Goal: Task Accomplishment & Management: Manage account settings

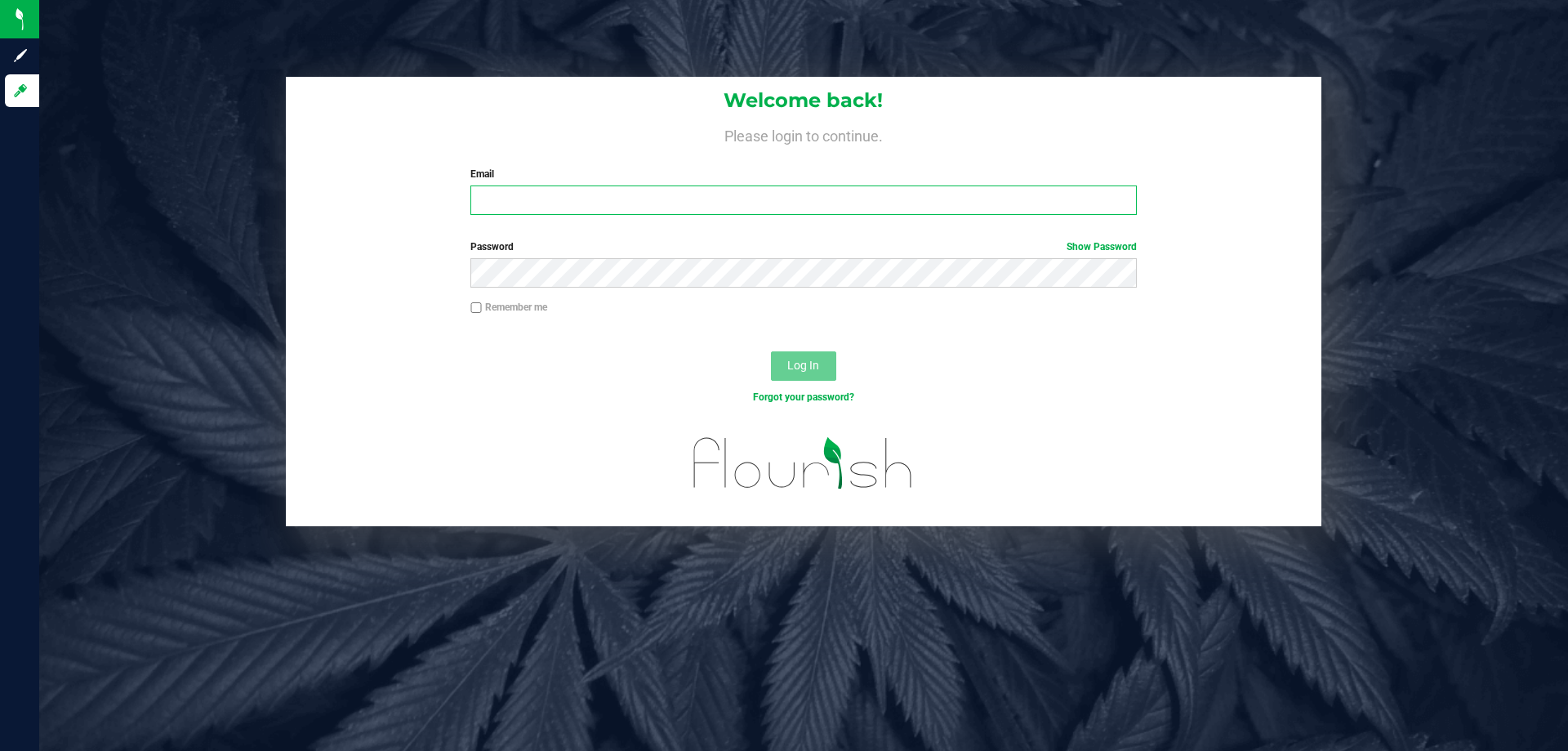
click at [702, 206] on input "Email" at bounding box center [803, 200] width 666 height 29
type input "[EMAIL_ADDRESS][DOMAIN_NAME]"
click at [771, 351] on button "Log In" at bounding box center [803, 366] width 65 height 29
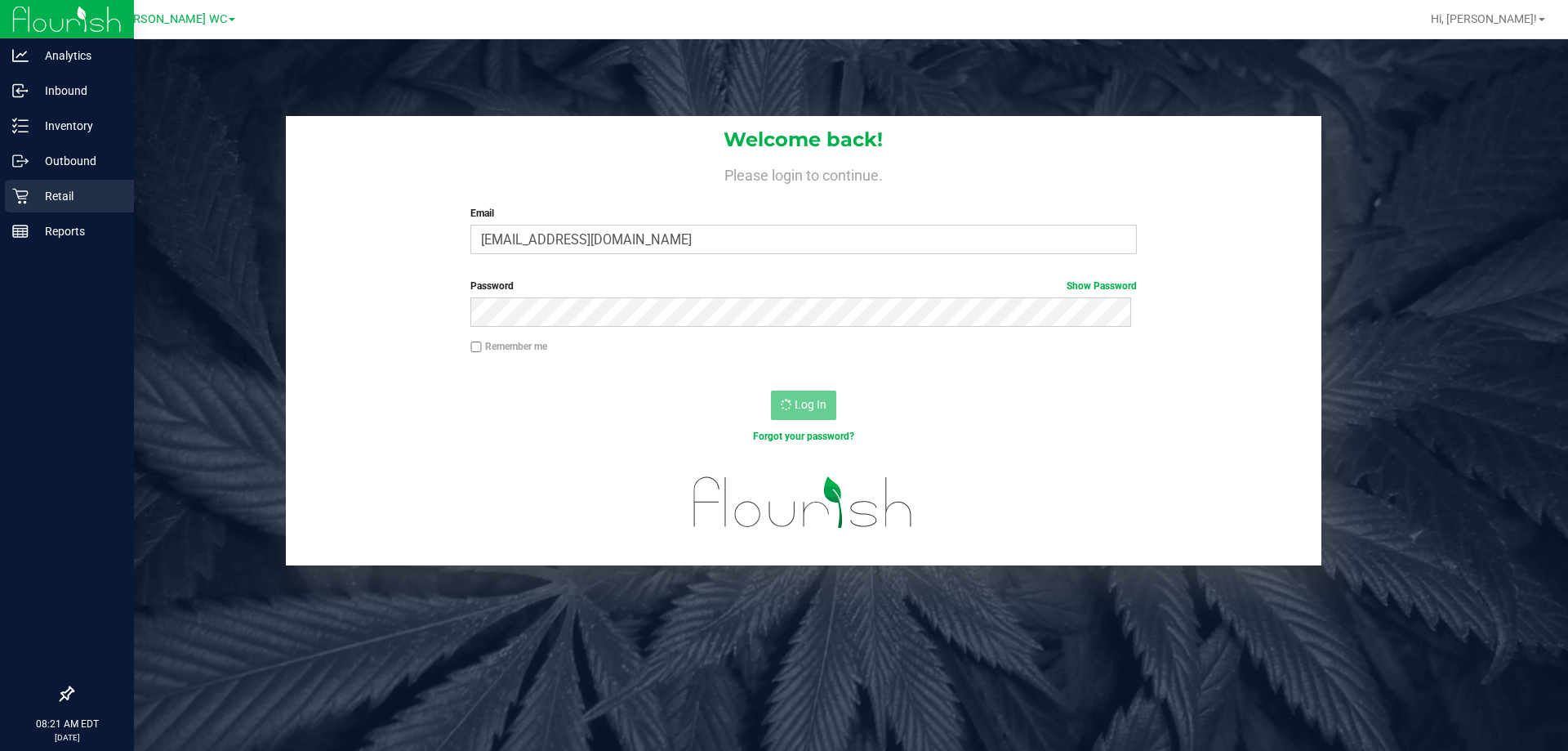
click at [13, 189] on icon at bounding box center [20, 196] width 15 height 15
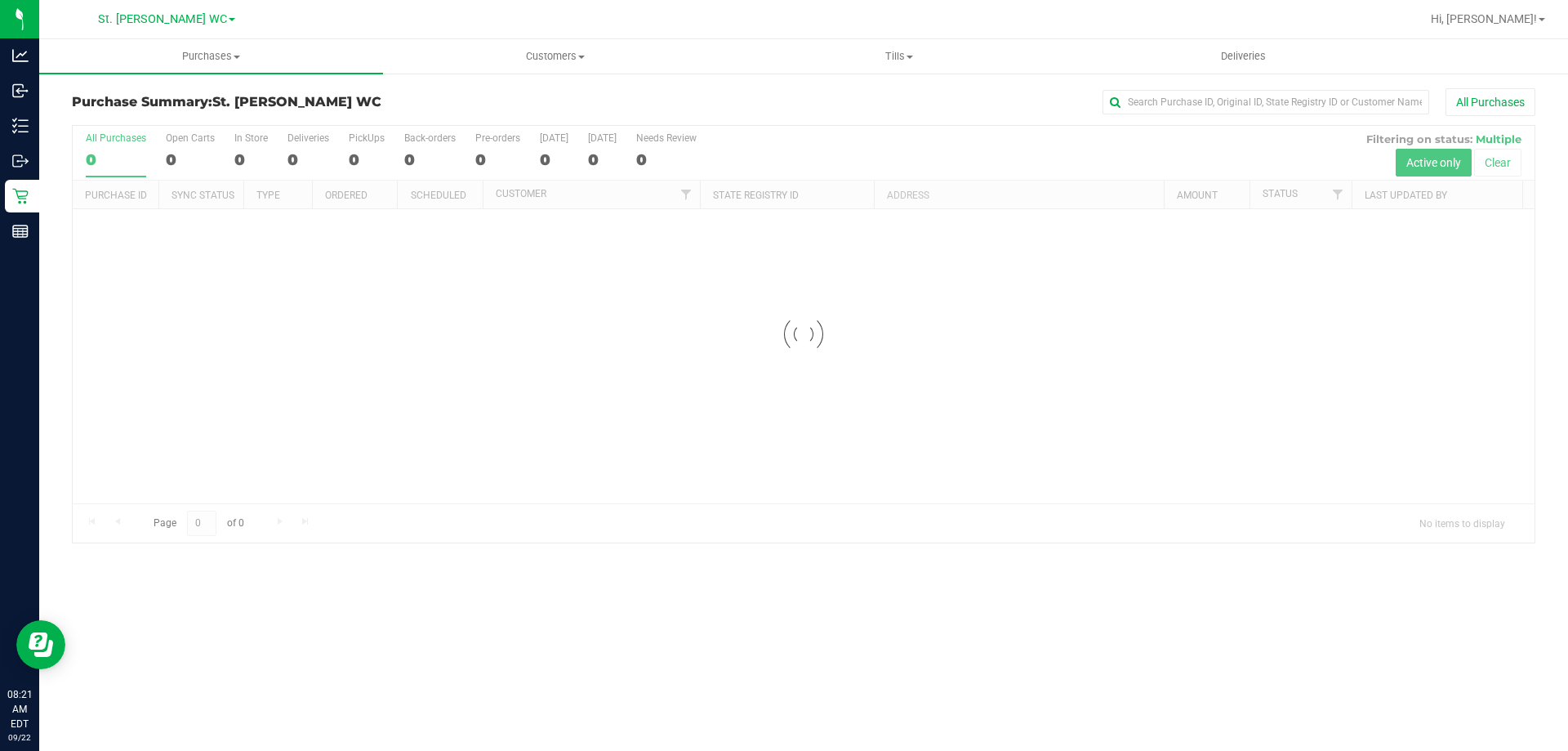
click at [857, 79] on div "Purchase Summary: St. [PERSON_NAME] WC All Purchases Loading... All Purchases 0…" at bounding box center [803, 316] width 1529 height 488
click at [881, 62] on span "Tills" at bounding box center [898, 56] width 342 height 15
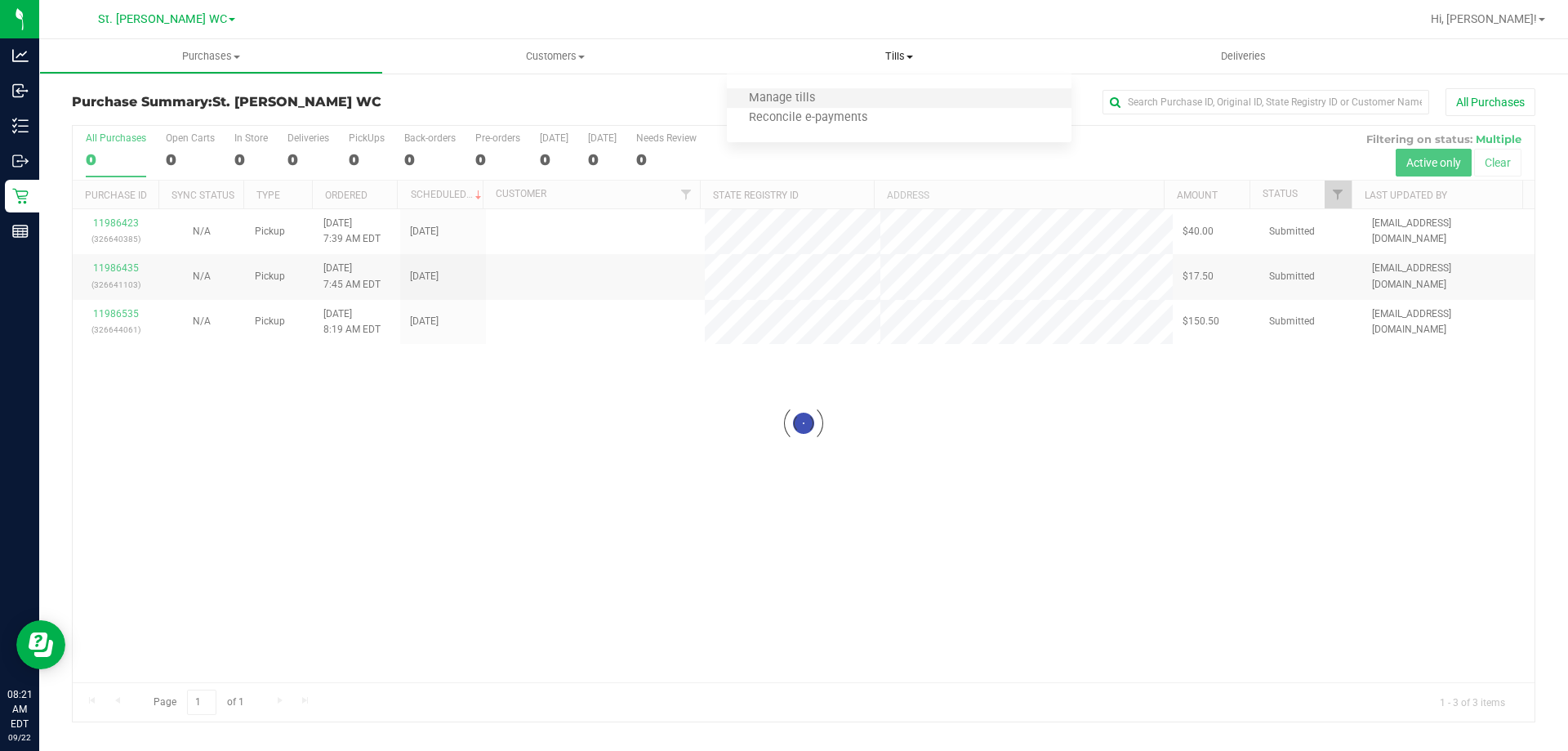
click at [883, 98] on li "Manage tills" at bounding box center [899, 99] width 344 height 20
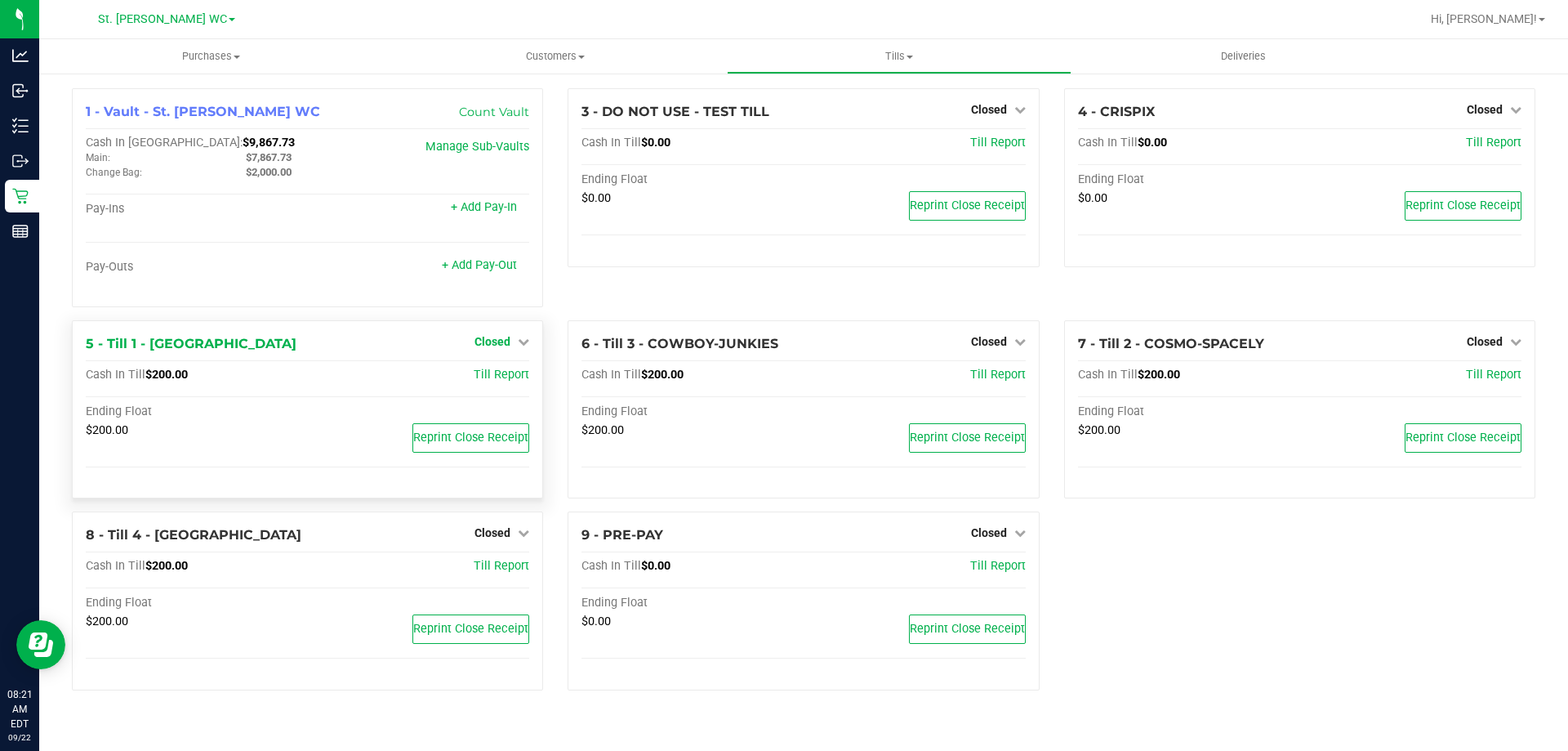
click at [494, 345] on span "Closed" at bounding box center [492, 341] width 36 height 13
click at [490, 378] on link "Open Till" at bounding box center [492, 375] width 44 height 13
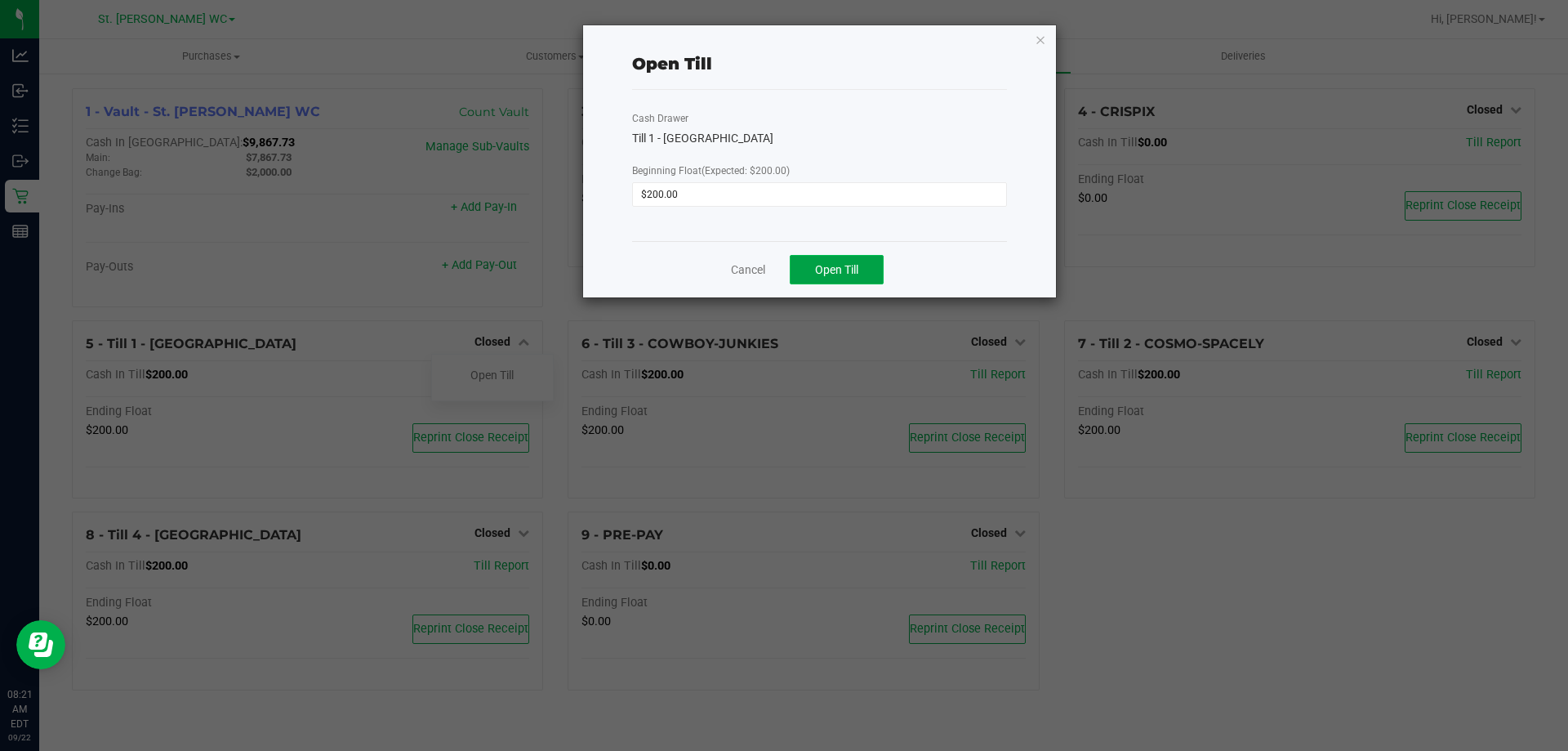
click at [852, 260] on button "Open Till" at bounding box center [837, 269] width 94 height 29
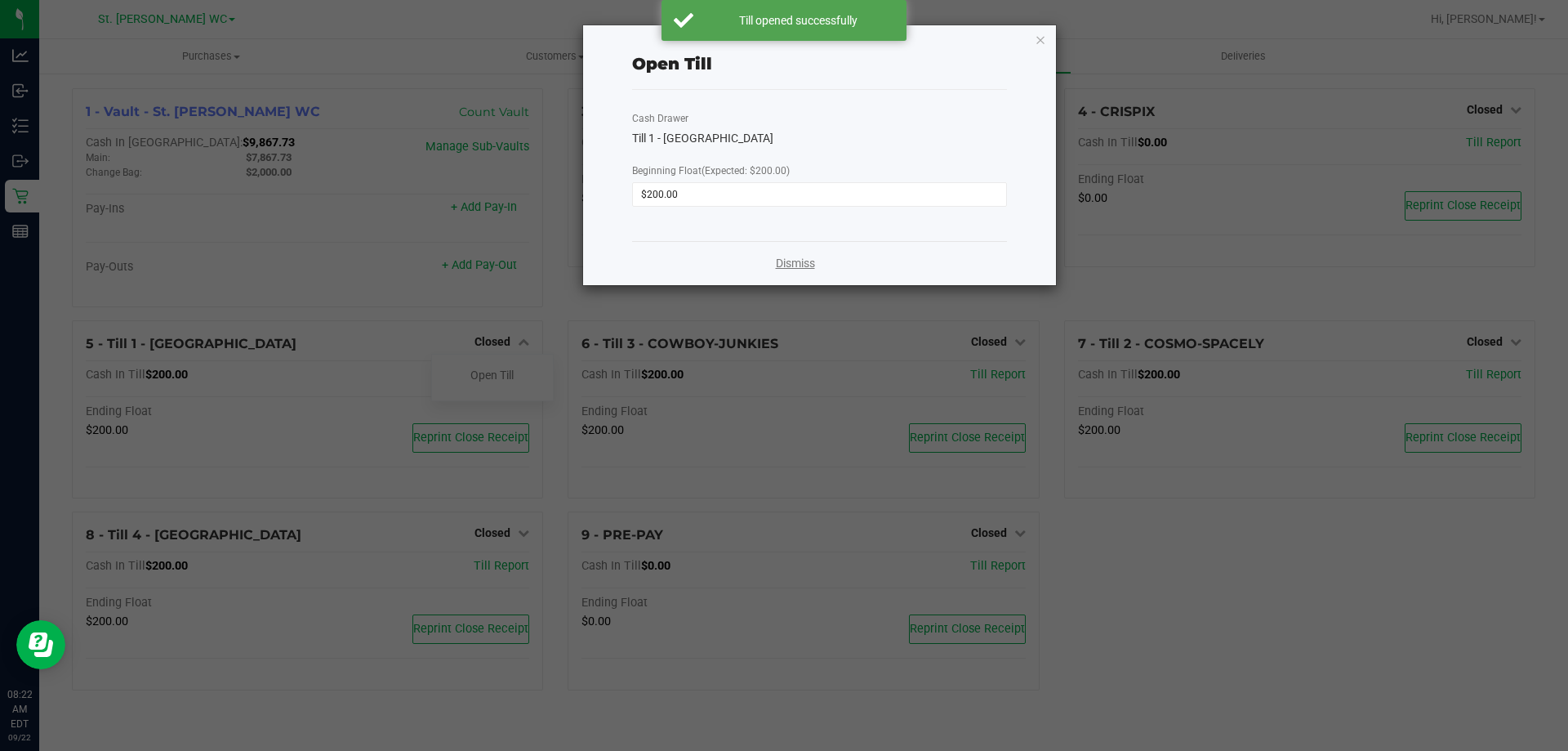
click at [785, 266] on link "Dismiss" at bounding box center [795, 263] width 39 height 17
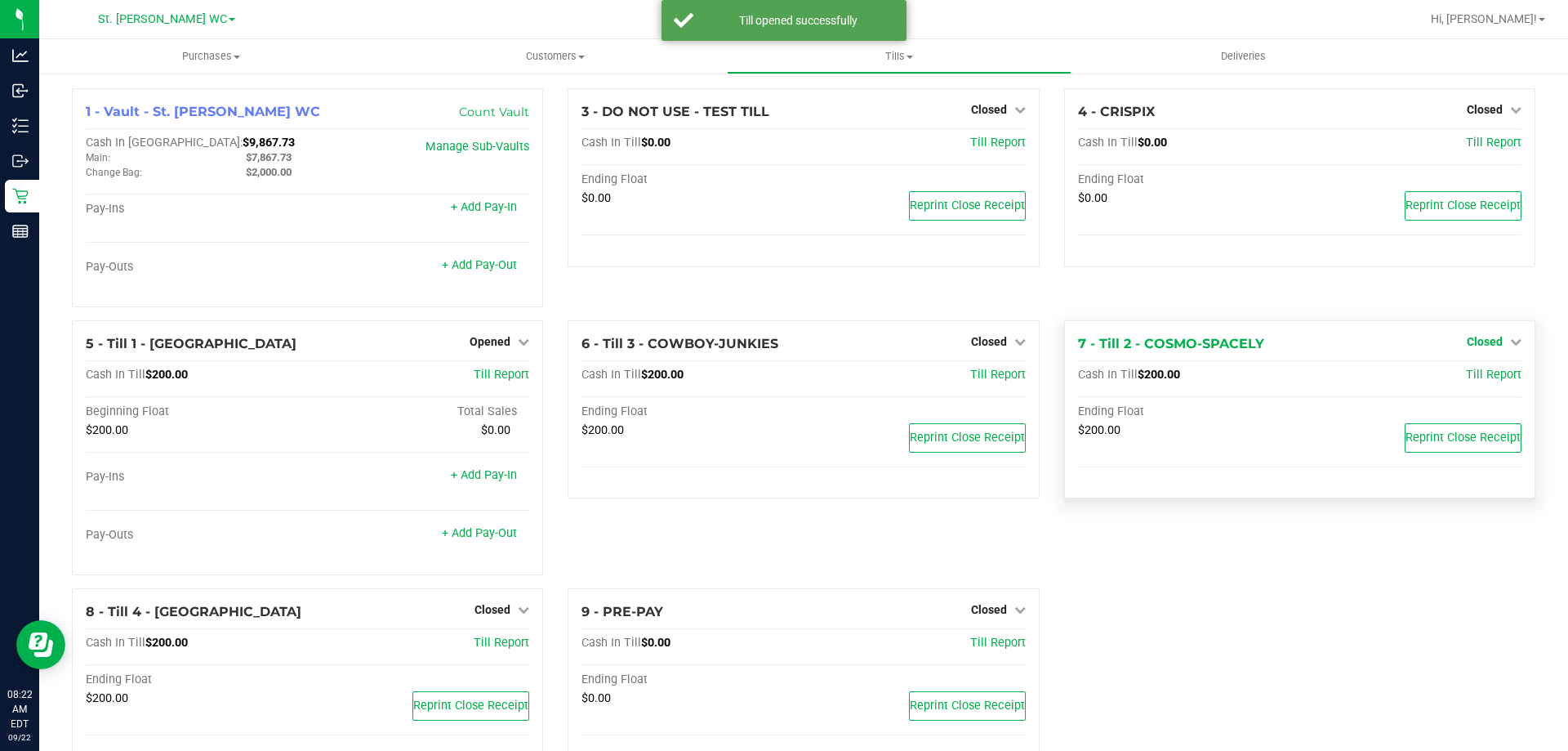
click at [1492, 347] on link "Closed" at bounding box center [1495, 341] width 54 height 13
click at [1478, 377] on link "Open Till" at bounding box center [1485, 375] width 44 height 13
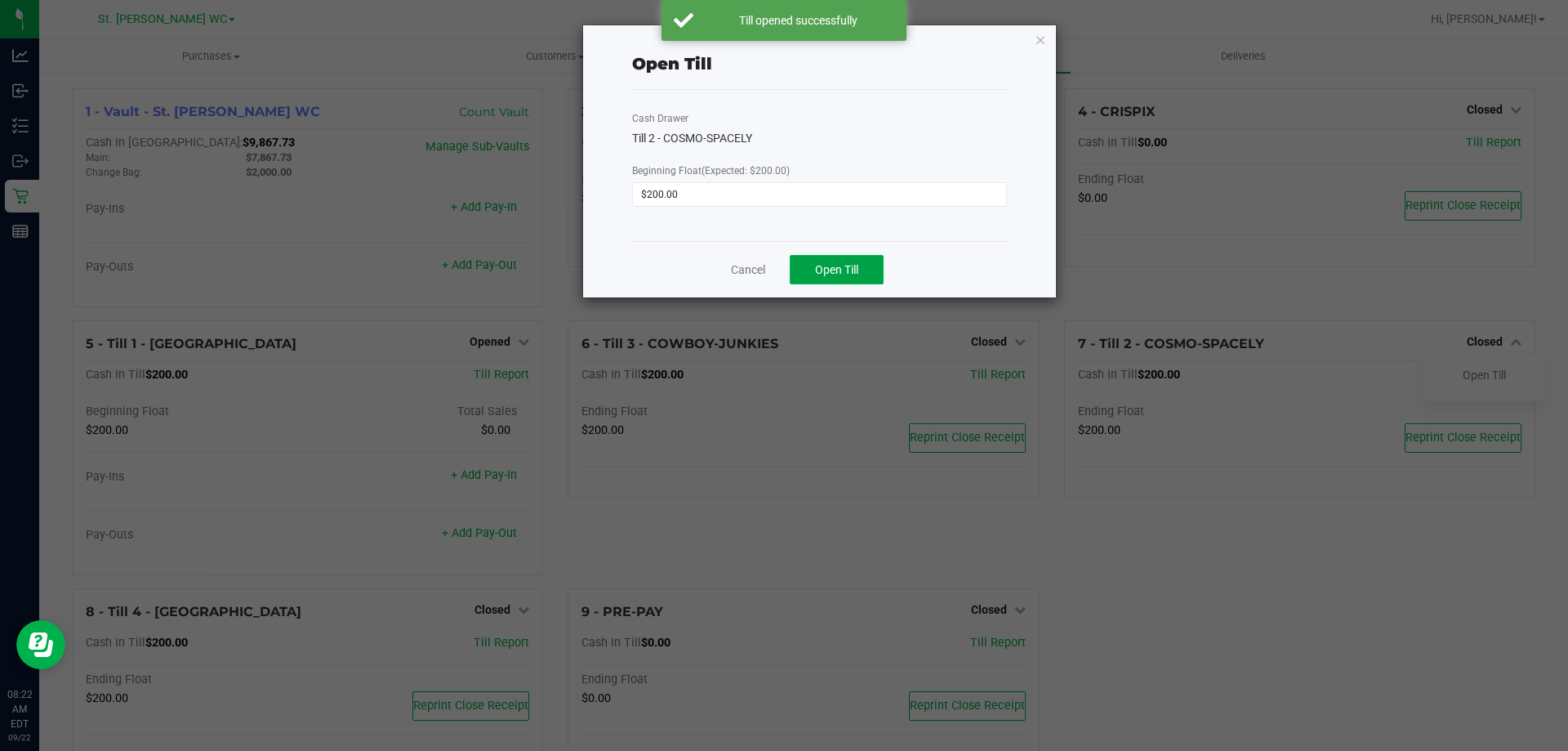
click at [815, 268] on span "Open Till" at bounding box center [837, 269] width 44 height 13
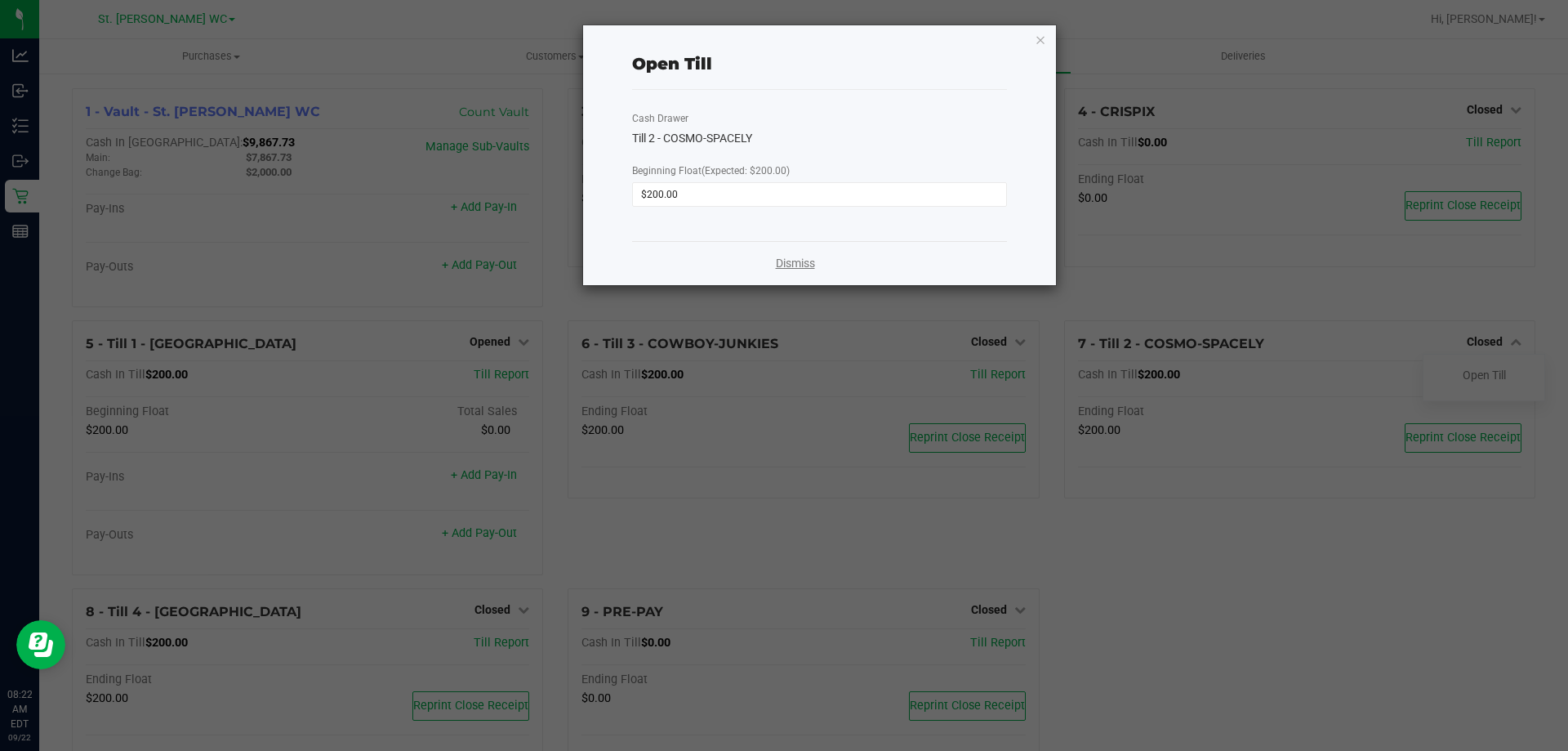
click at [781, 260] on link "Dismiss" at bounding box center [795, 263] width 39 height 17
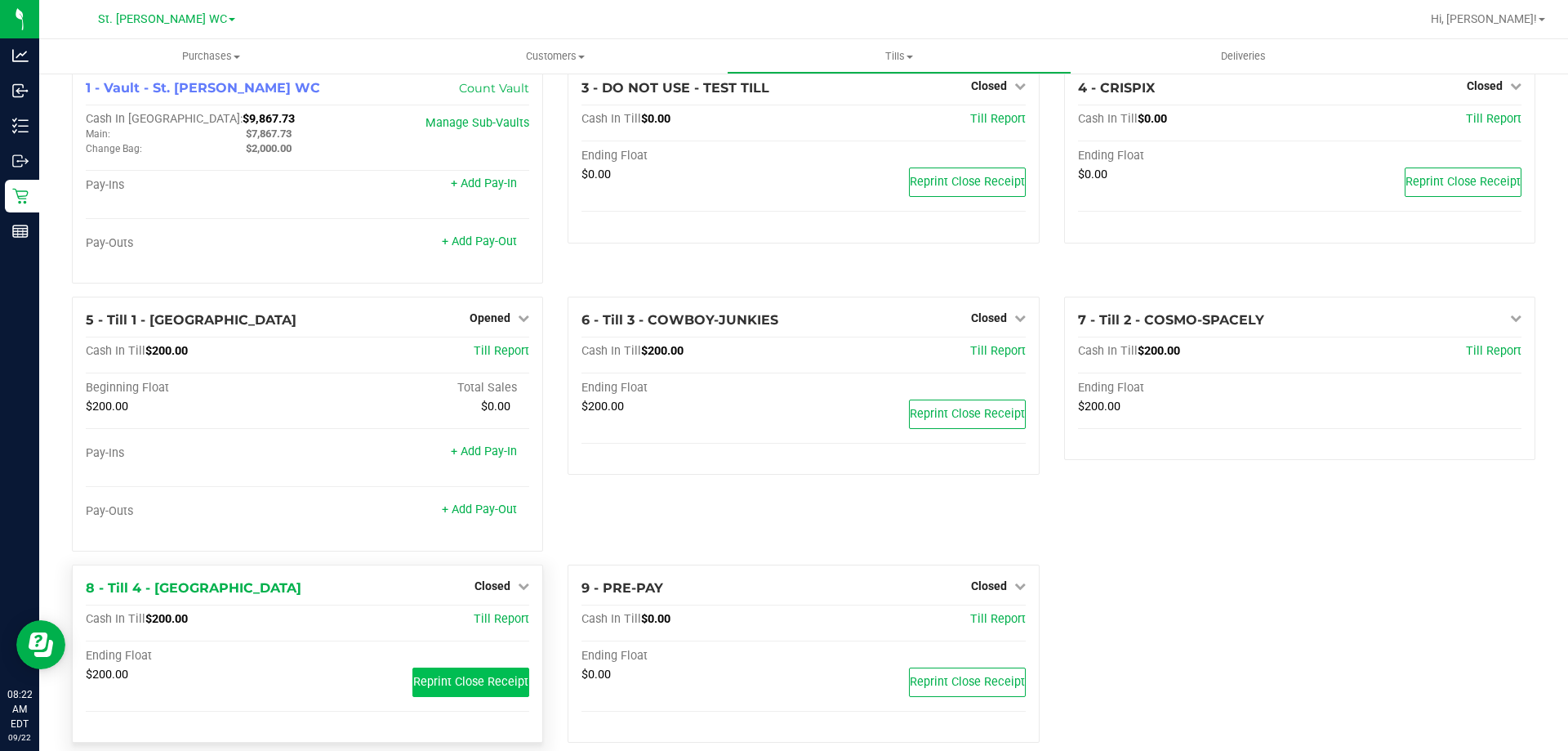
scroll to position [46, 0]
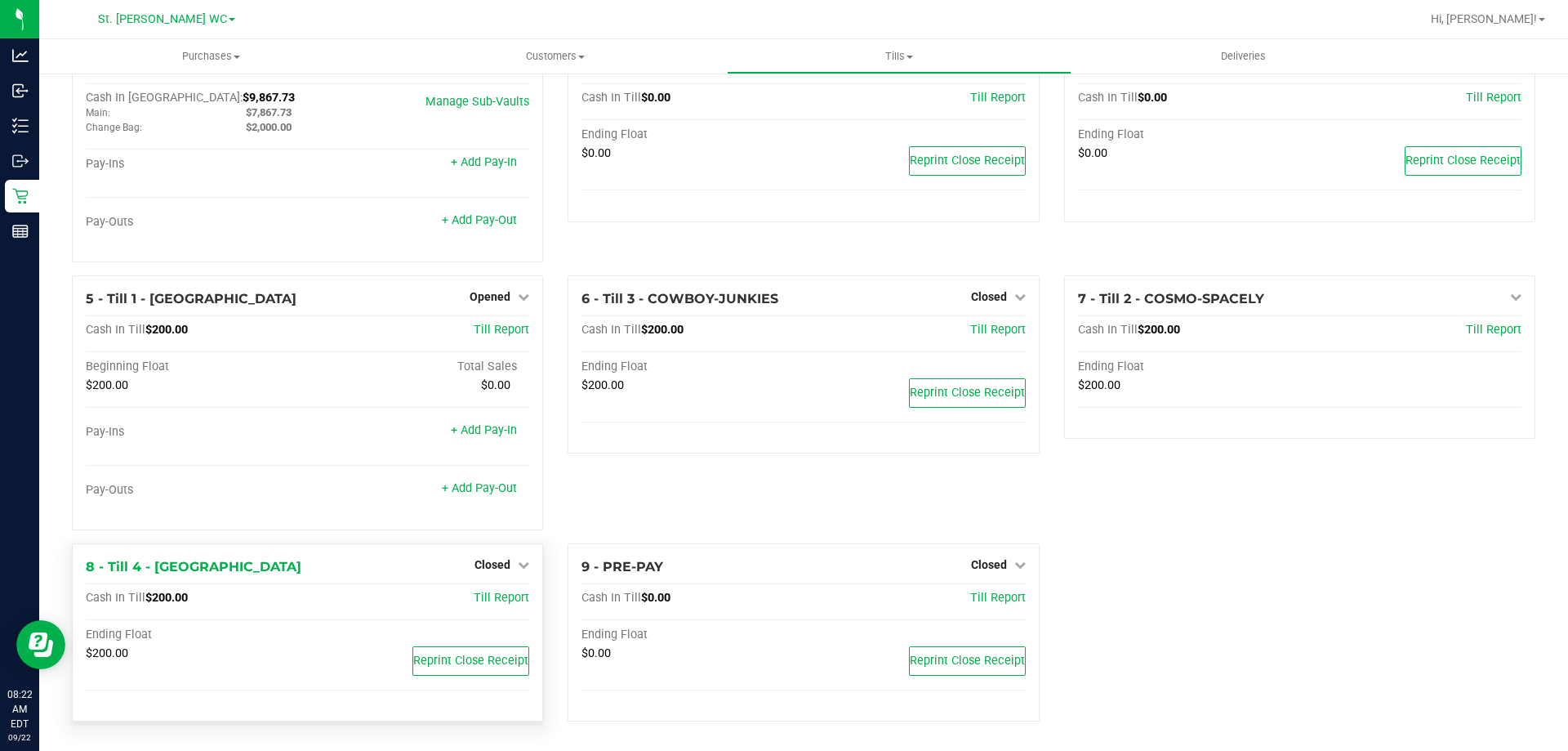
click at [514, 557] on div "Closed" at bounding box center [502, 565] width 54 height 20
click at [487, 563] on span "Closed" at bounding box center [492, 564] width 36 height 13
click at [492, 599] on link "Open Till" at bounding box center [492, 598] width 44 height 13
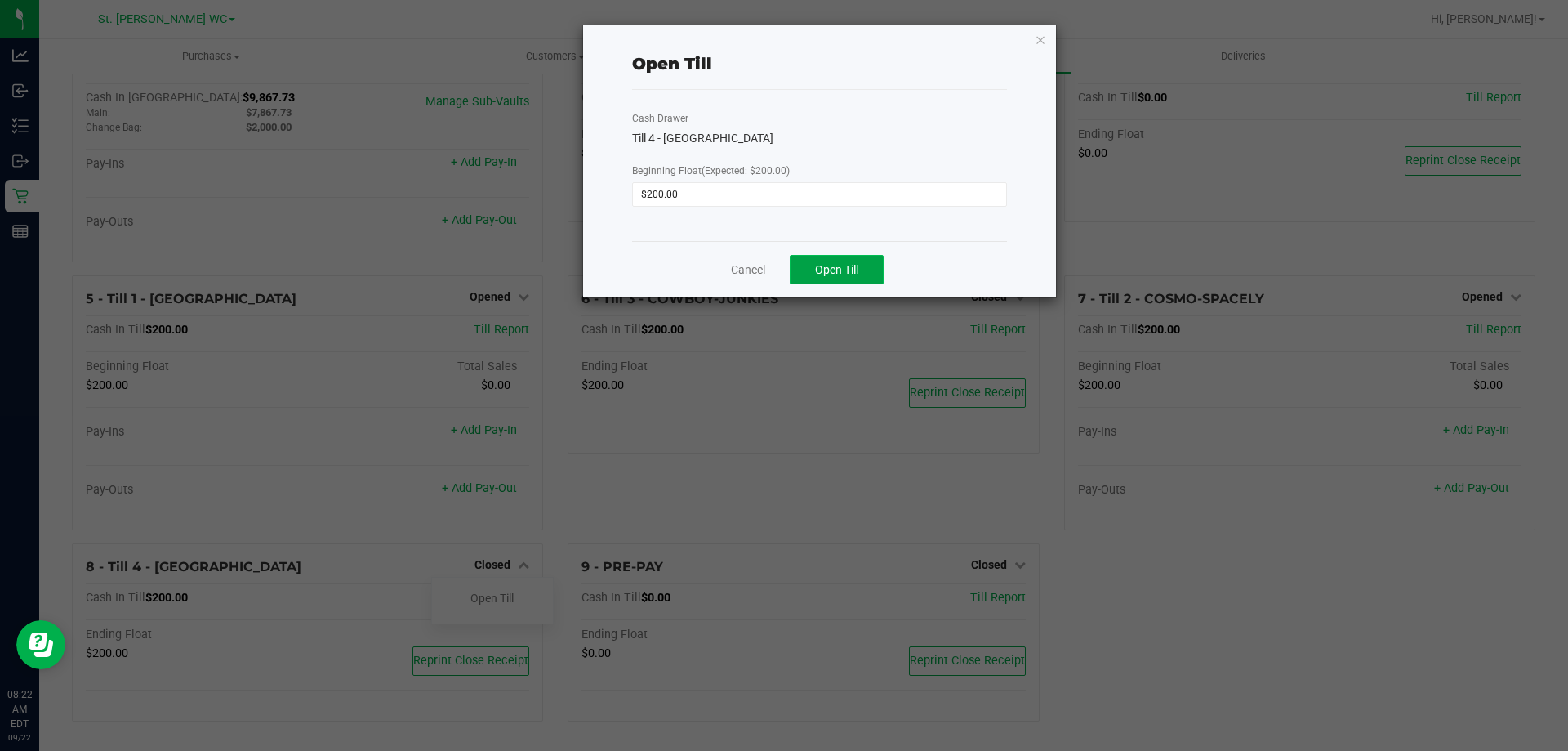
drag, startPoint x: 819, startPoint y: 277, endPoint x: 806, endPoint y: 270, distance: 14.8
click at [806, 270] on button "Open Till" at bounding box center [837, 269] width 94 height 29
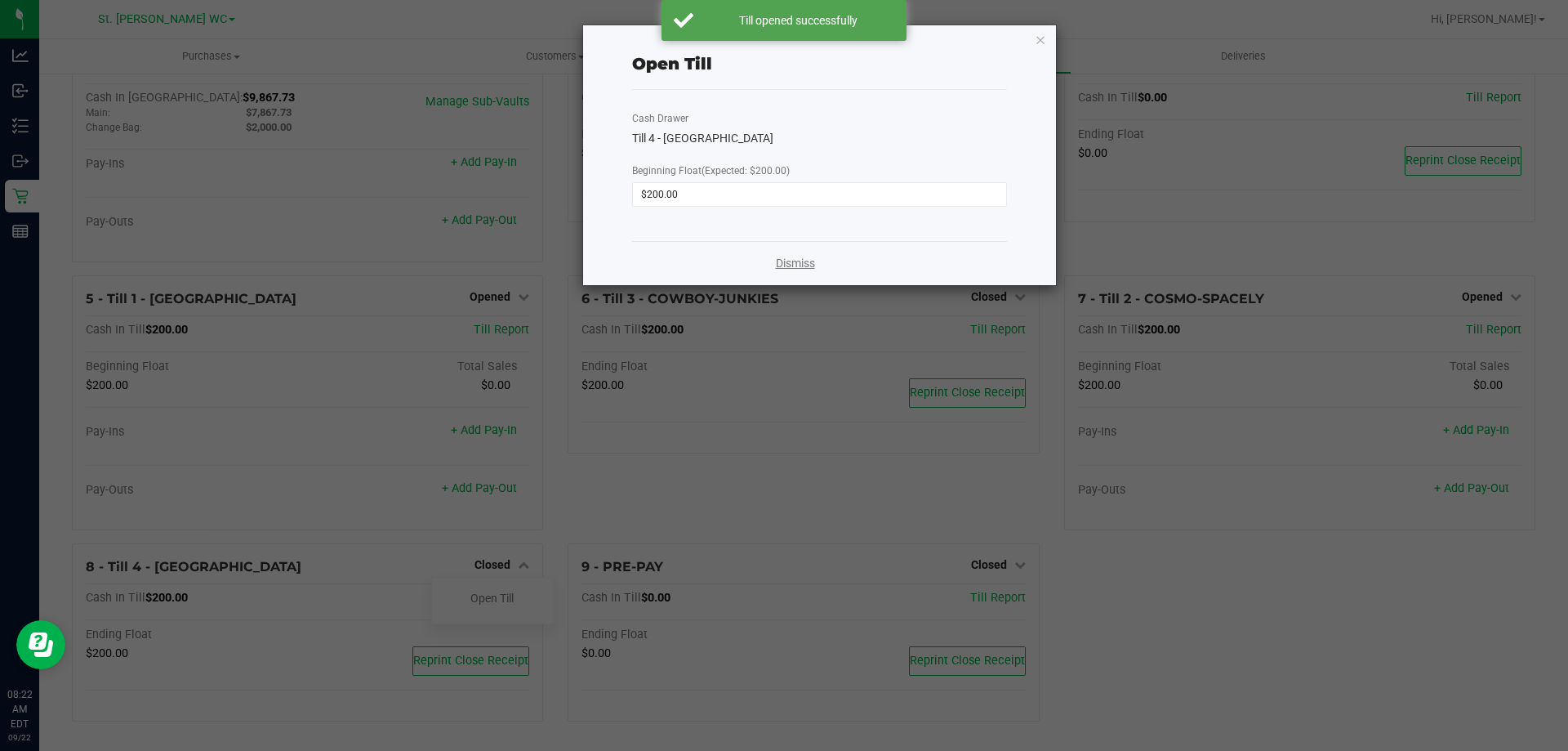
click at [794, 268] on link "Dismiss" at bounding box center [795, 263] width 39 height 17
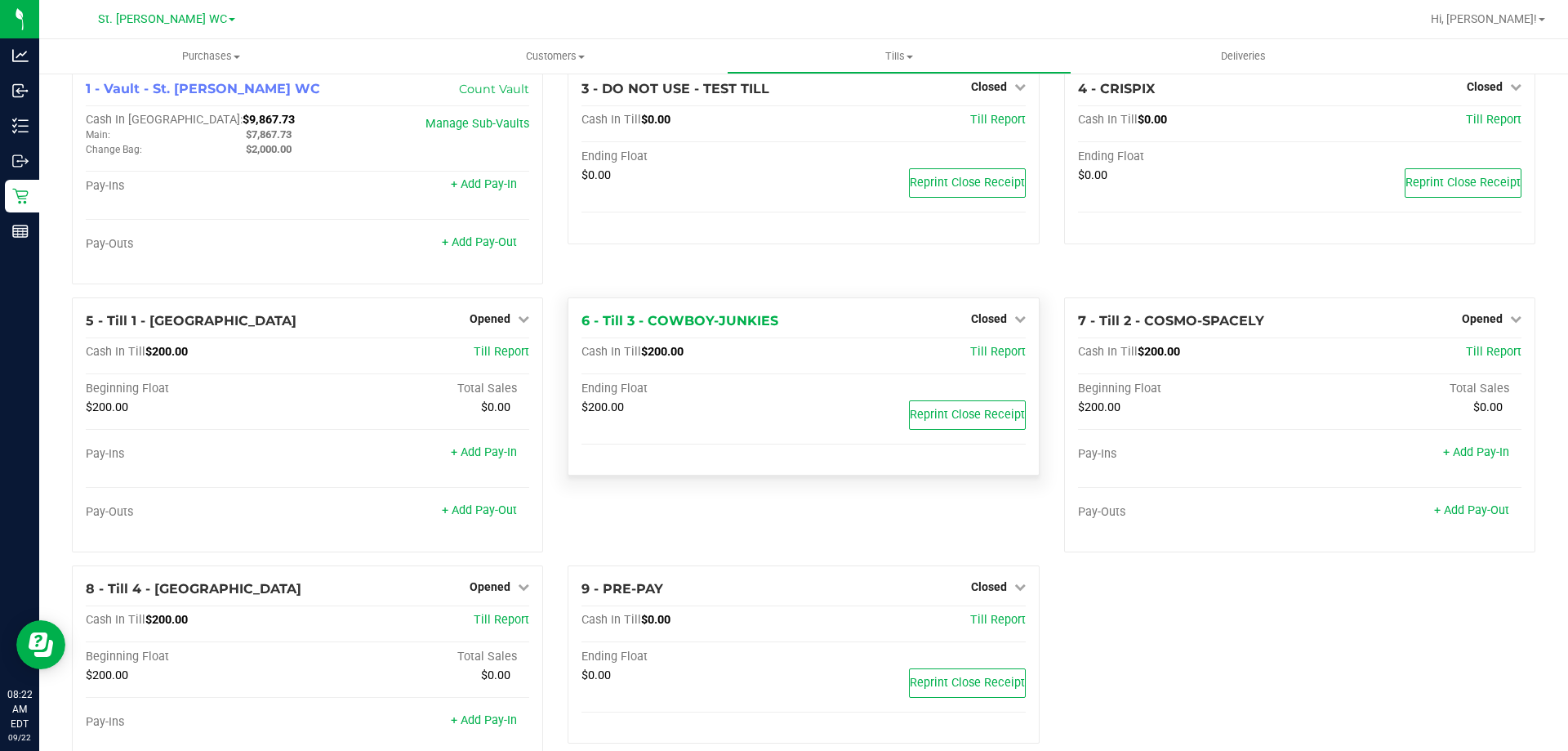
scroll to position [0, 0]
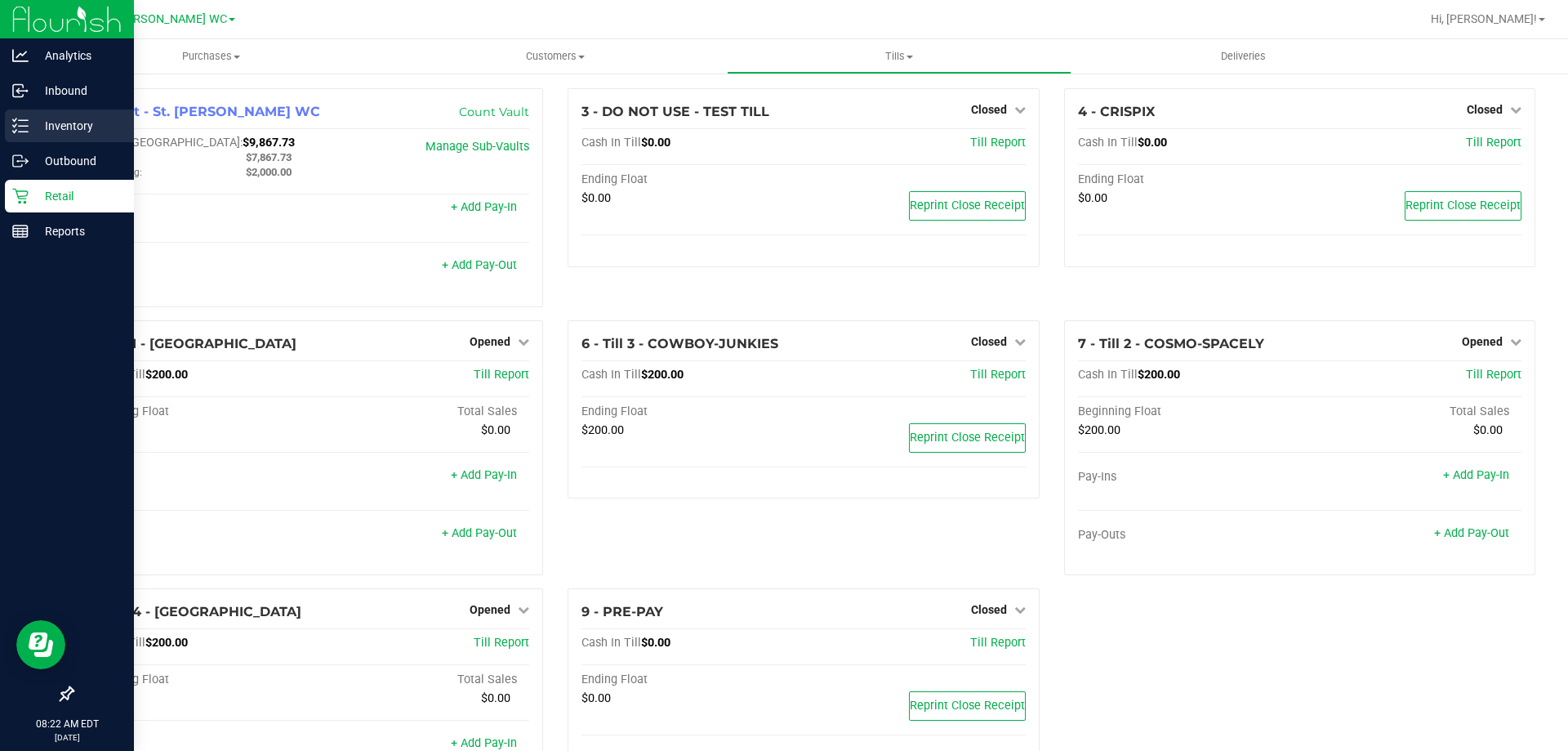
click at [25, 126] on line at bounding box center [24, 126] width 9 height 0
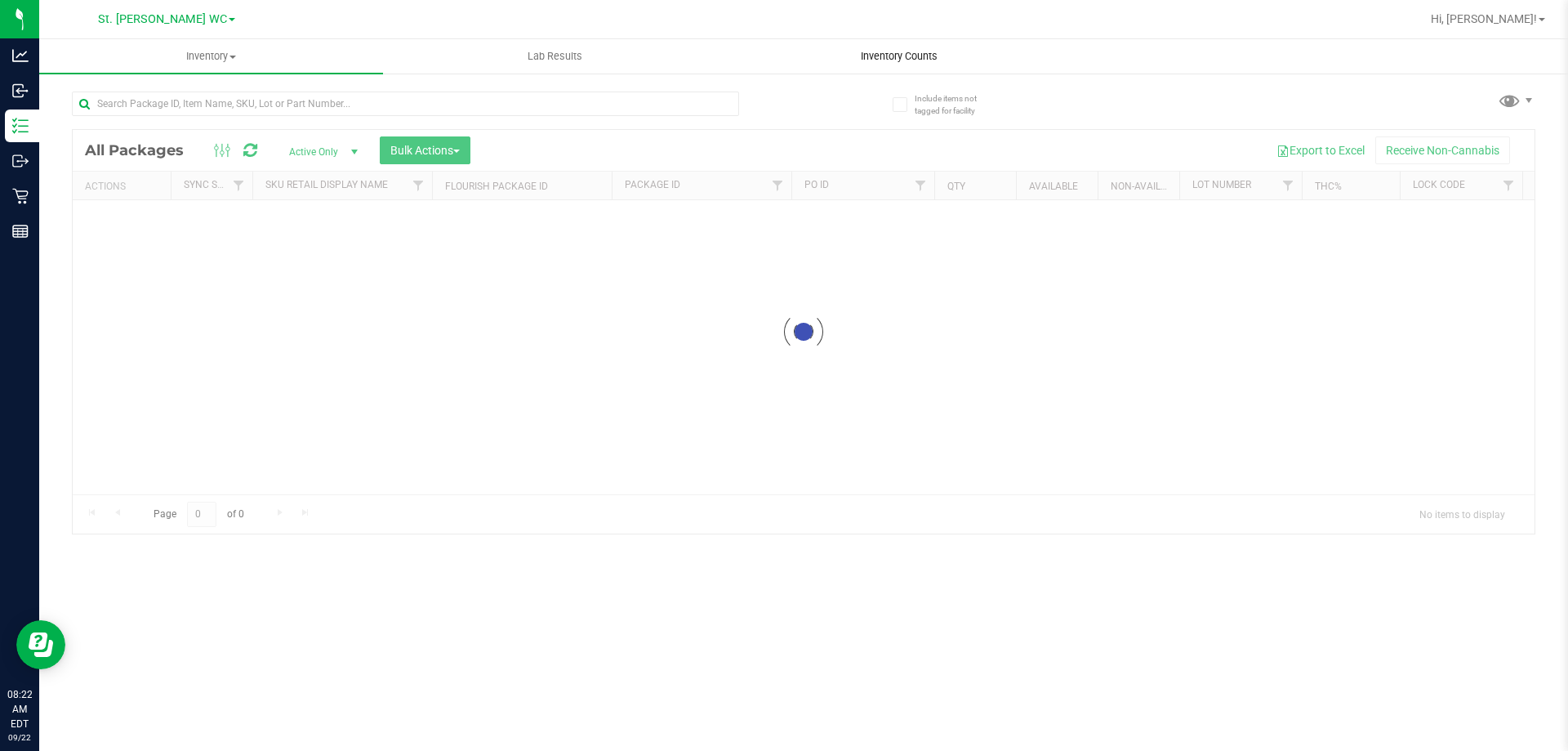
click at [884, 52] on span "Inventory Counts" at bounding box center [899, 56] width 121 height 15
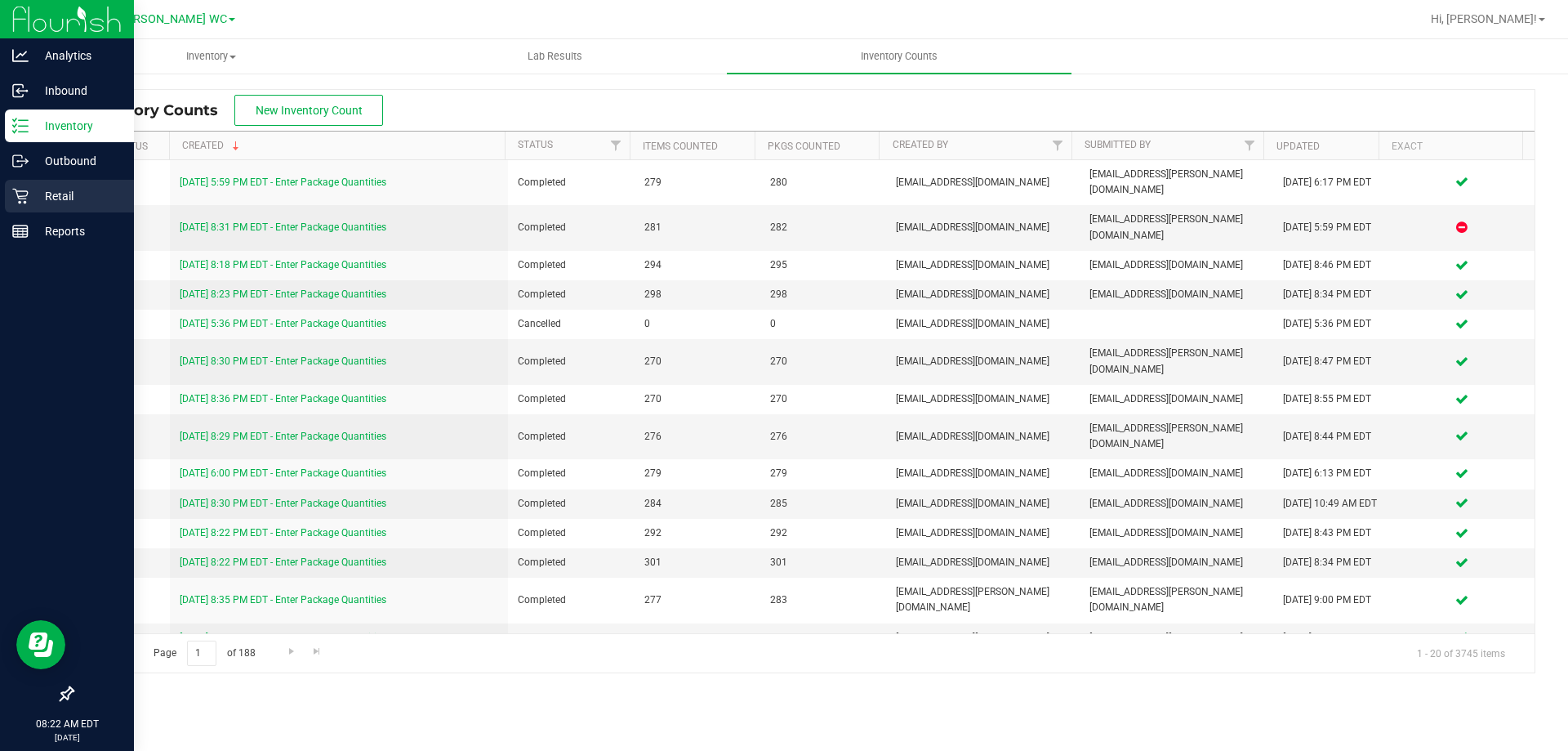
click at [21, 192] on icon at bounding box center [21, 196] width 16 height 16
